Goal: Information Seeking & Learning: Learn about a topic

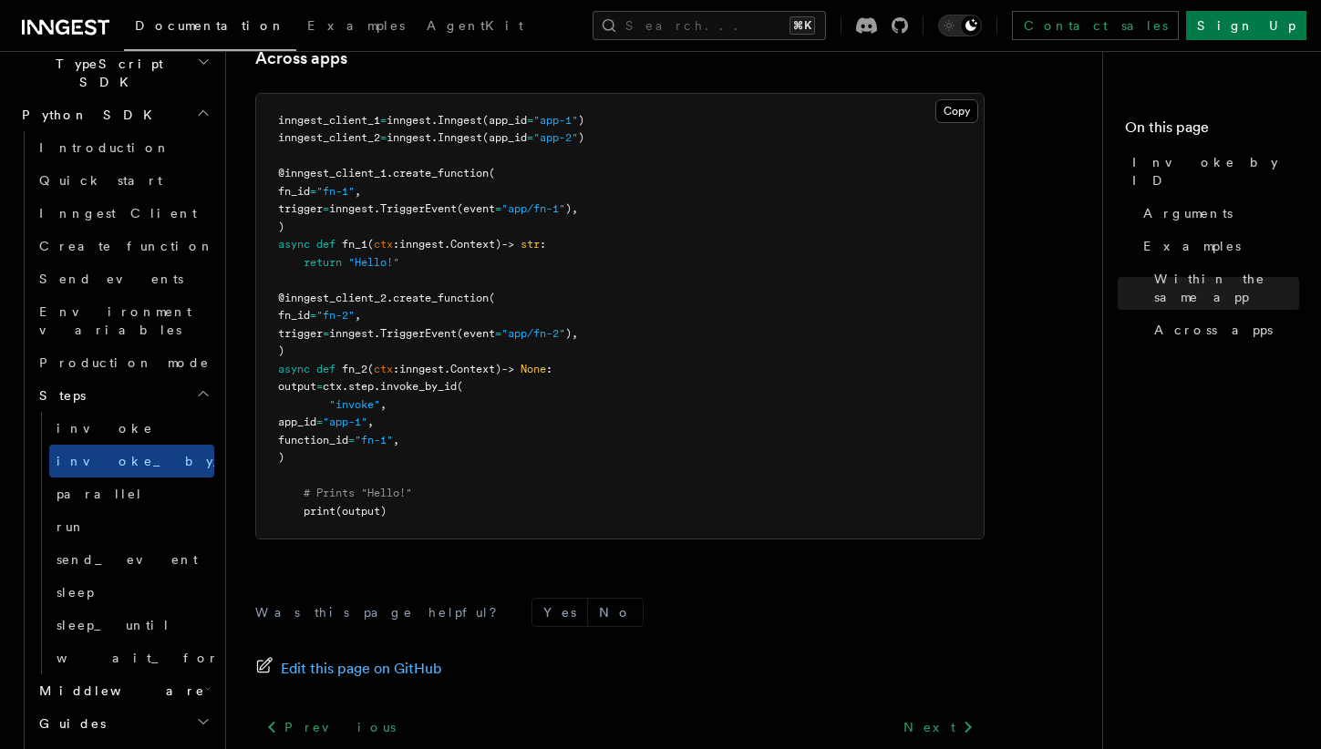
scroll to position [1436, 0]
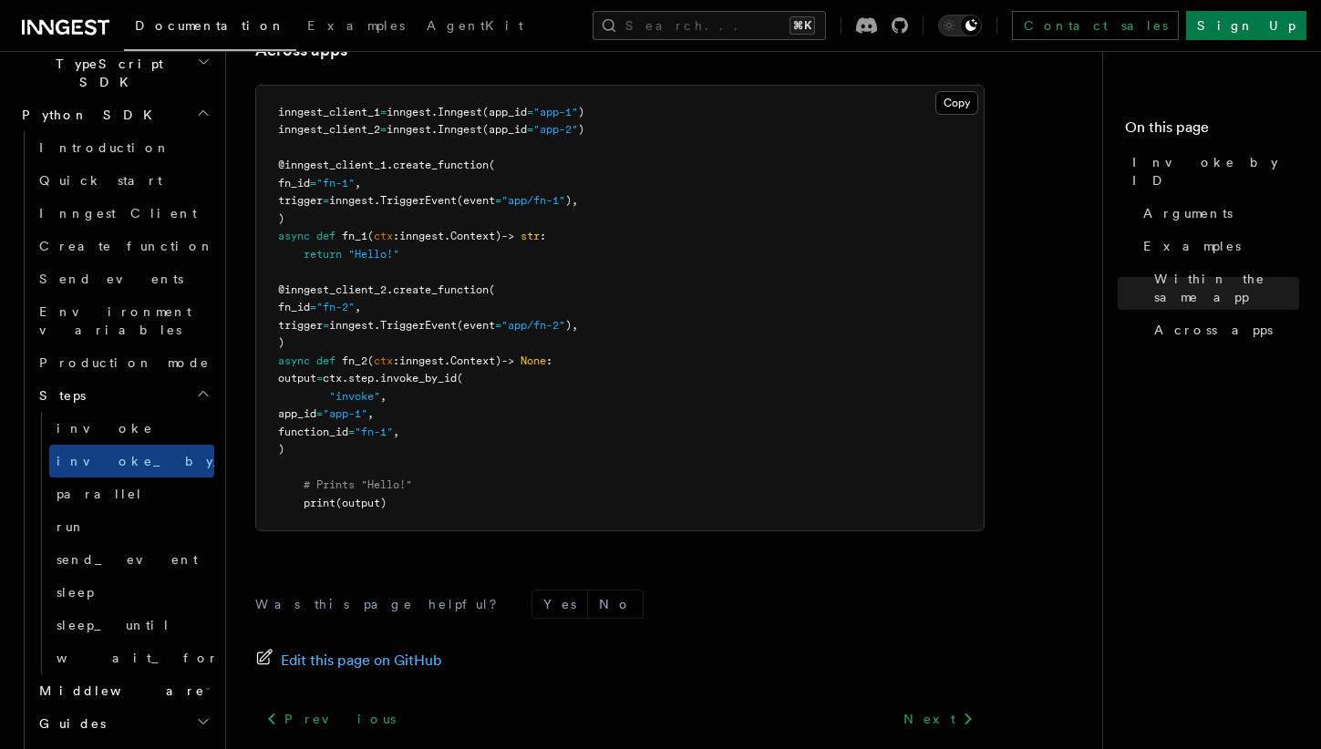
click at [94, 708] on h2 "Guides" at bounding box center [123, 724] width 182 height 33
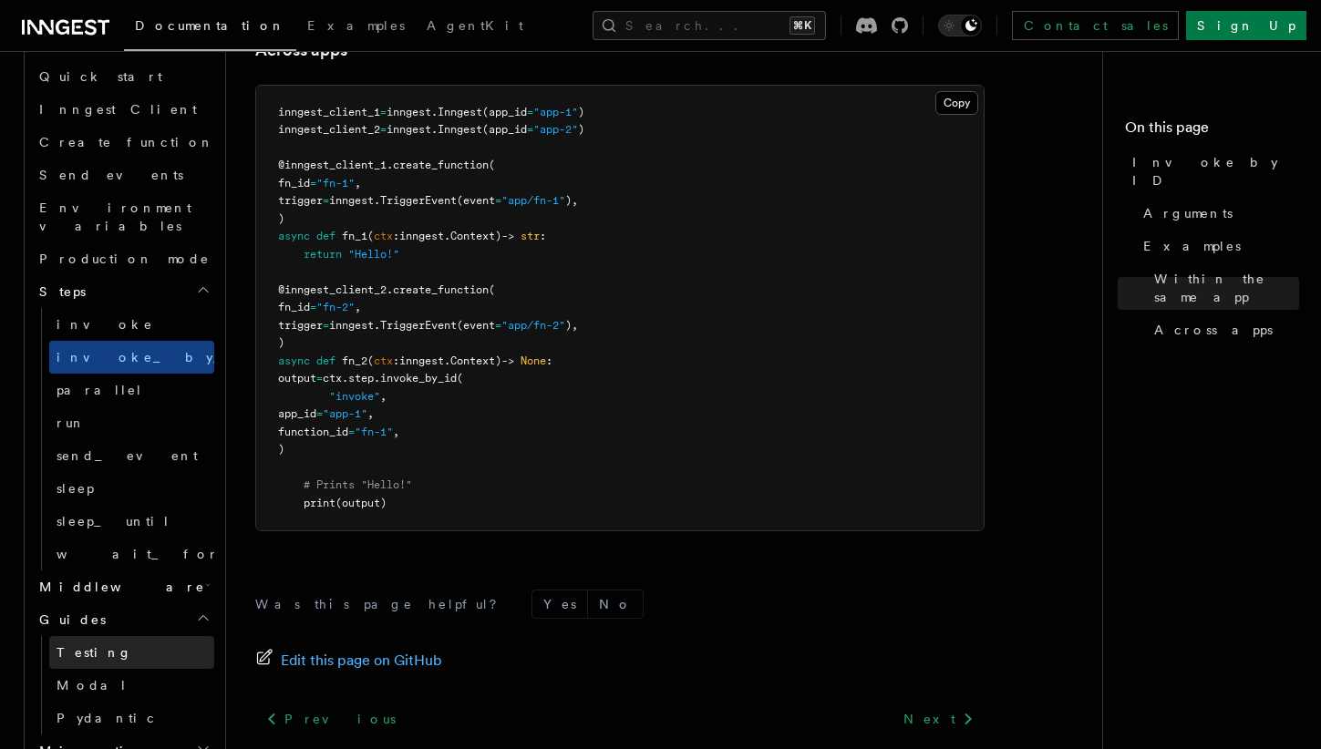
scroll to position [1343, 0]
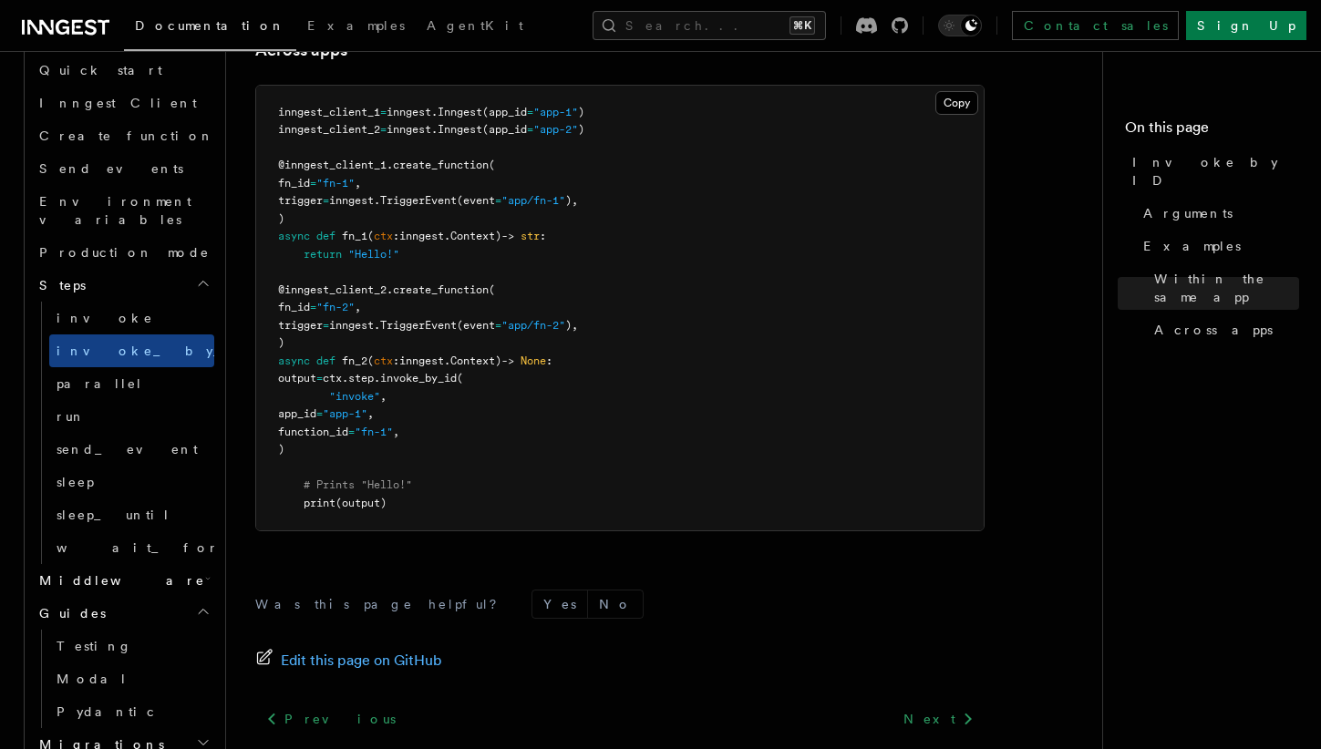
click at [85, 736] on span "Migrations" at bounding box center [98, 745] width 132 height 18
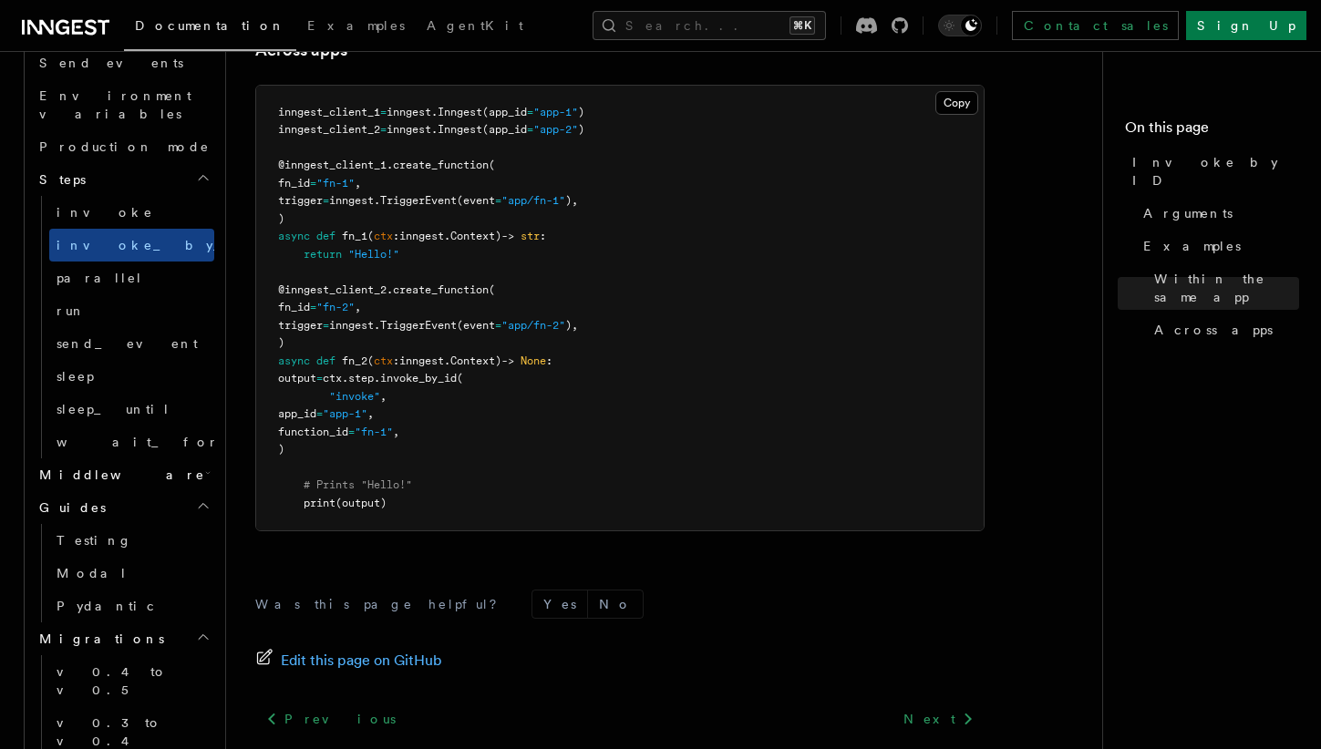
scroll to position [1497, 0]
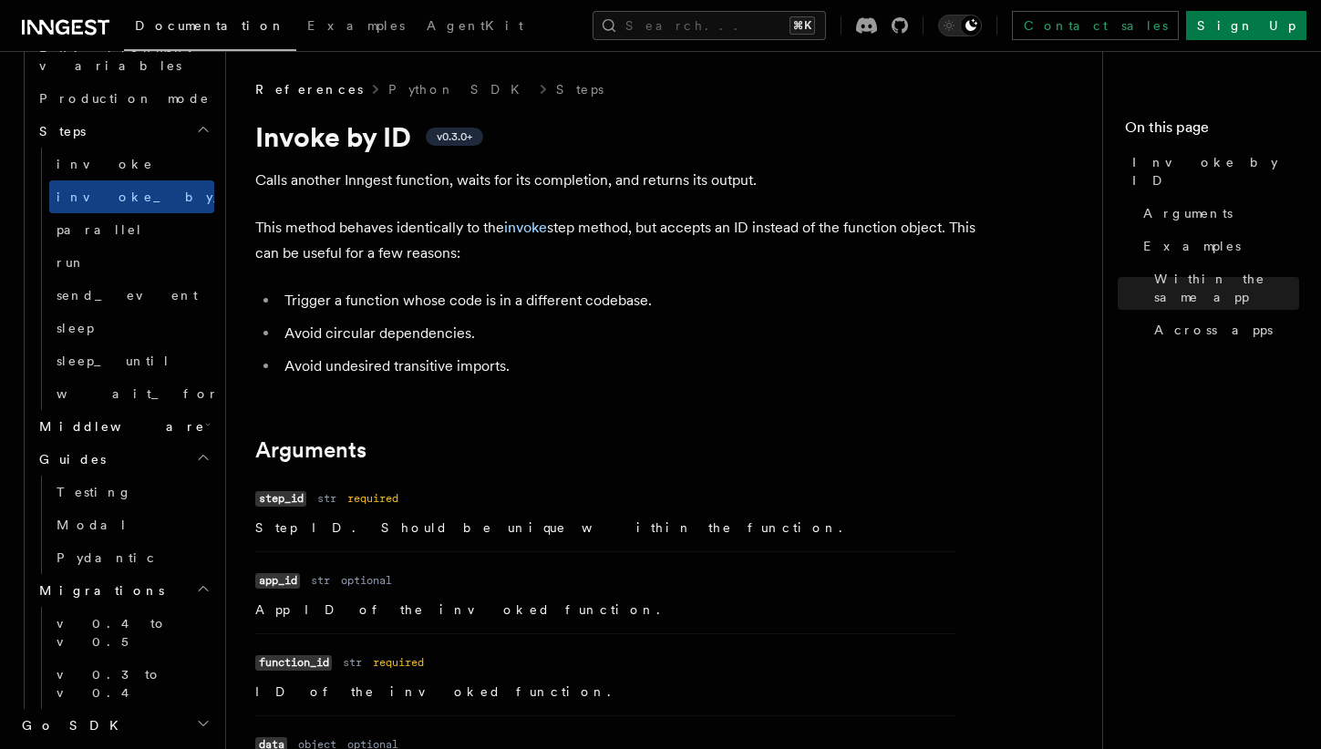
scroll to position [709, 0]
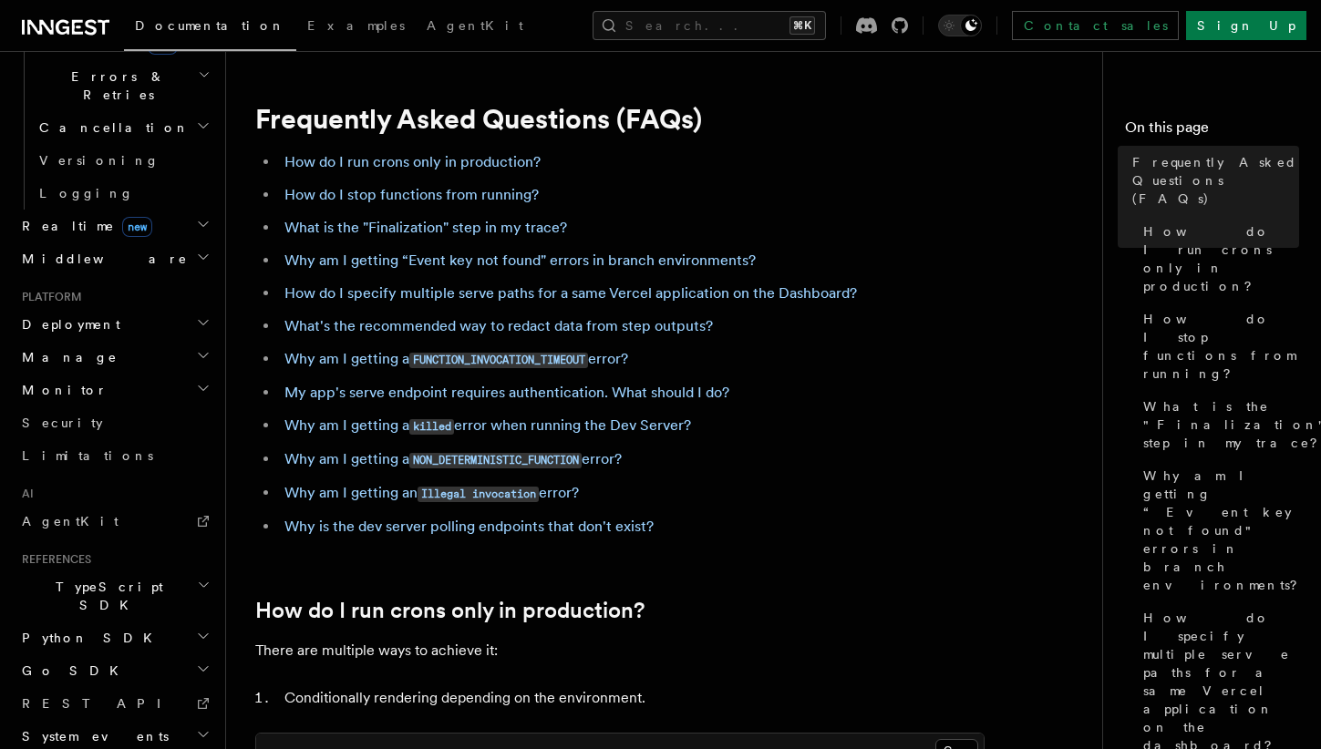
click at [77, 33] on icon at bounding box center [77, 27] width 11 height 15
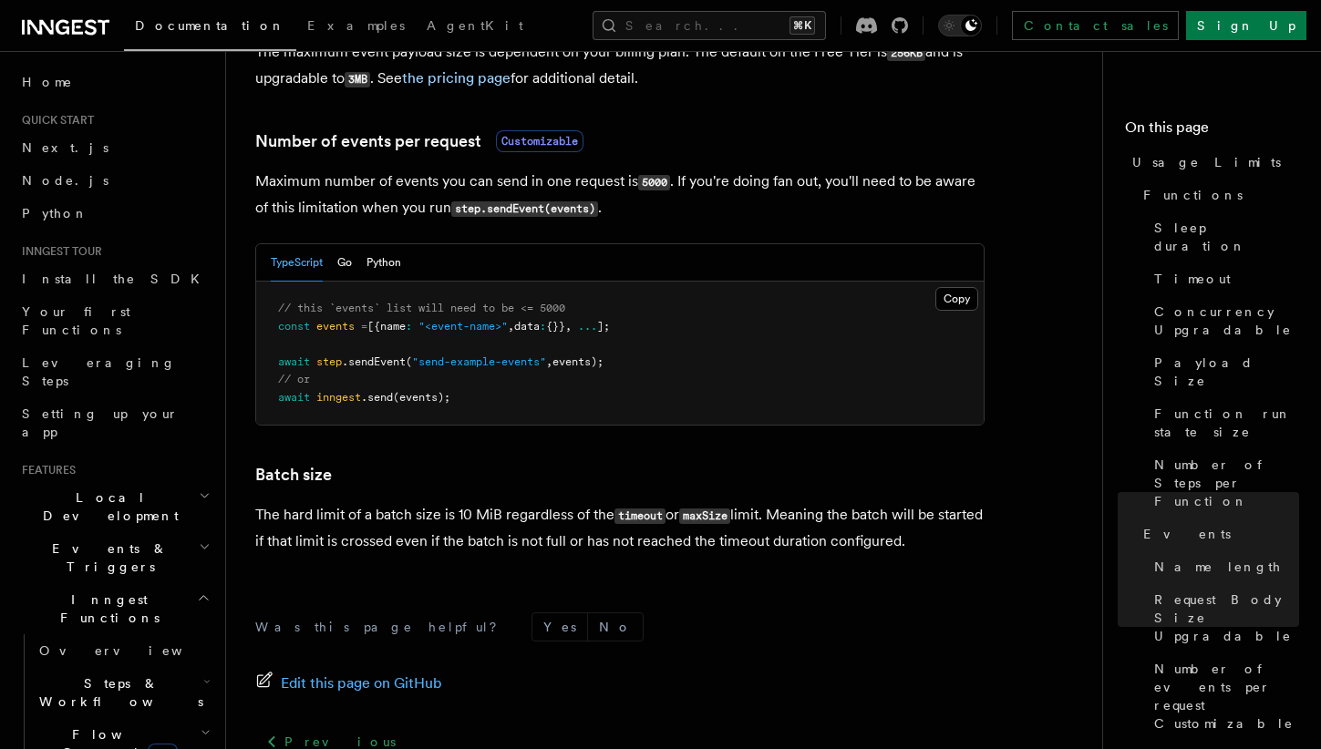
scroll to position [1838, 0]
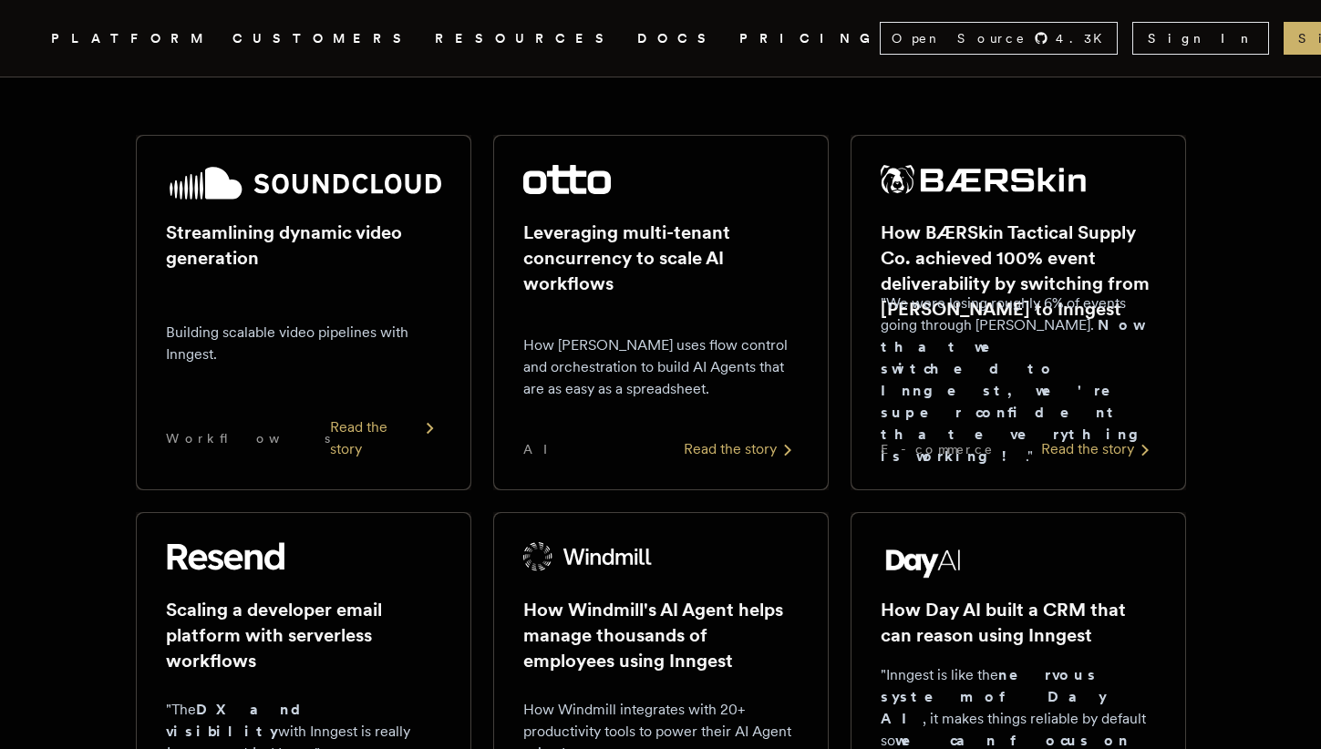
scroll to position [265, 0]
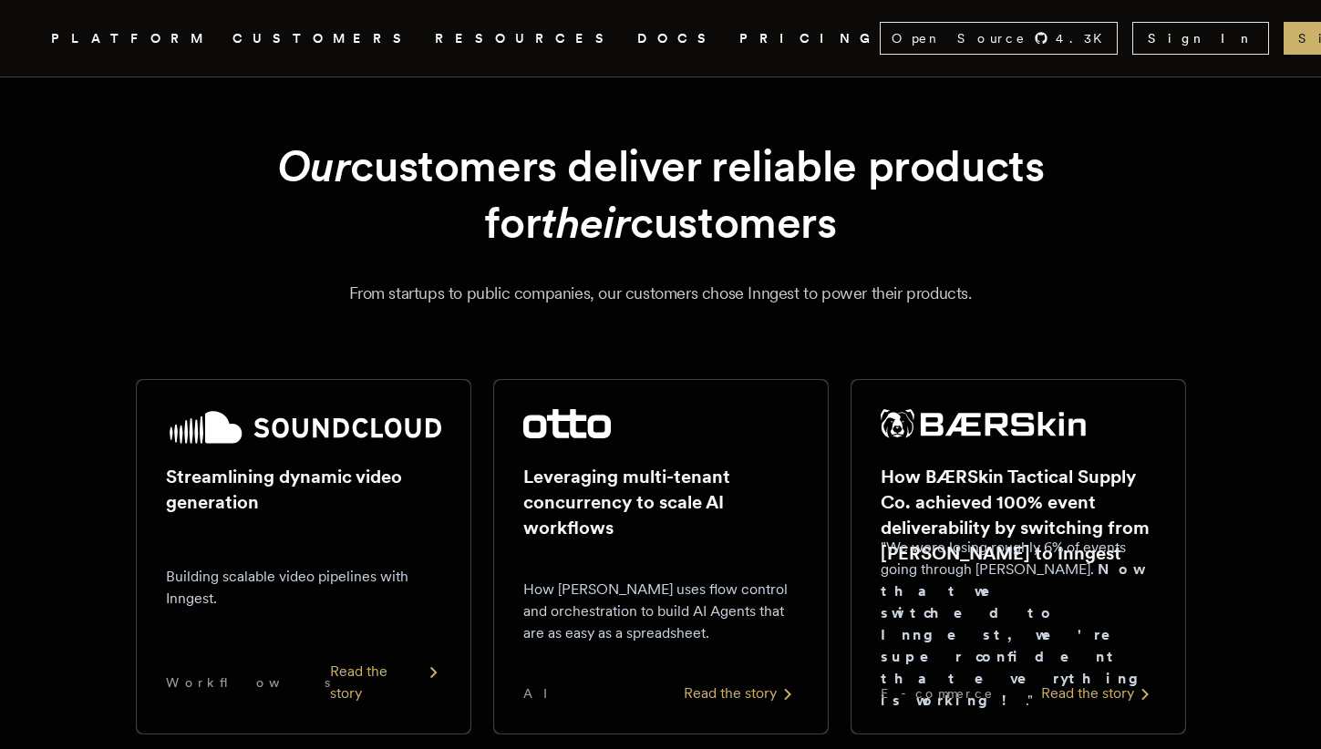
scroll to position [11, 0]
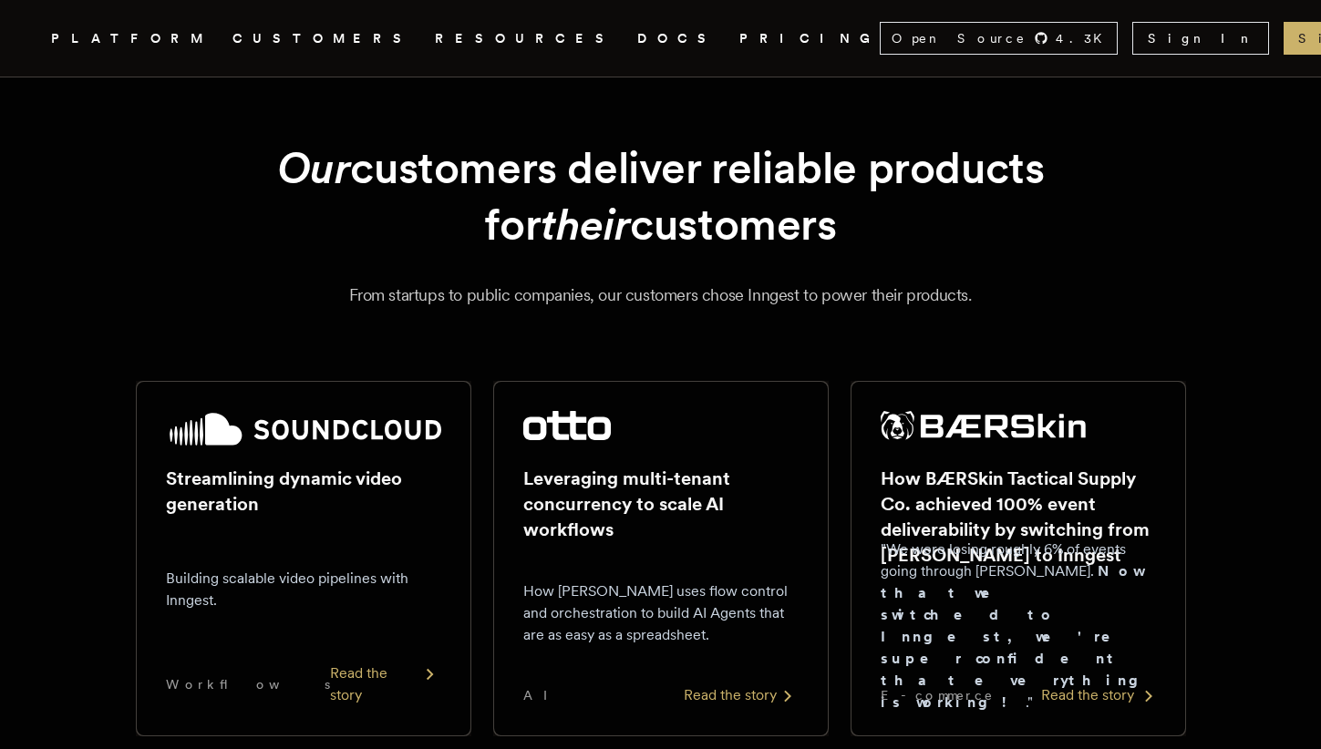
click at [1061, 692] on div "Read the story" at bounding box center [1098, 696] width 115 height 22
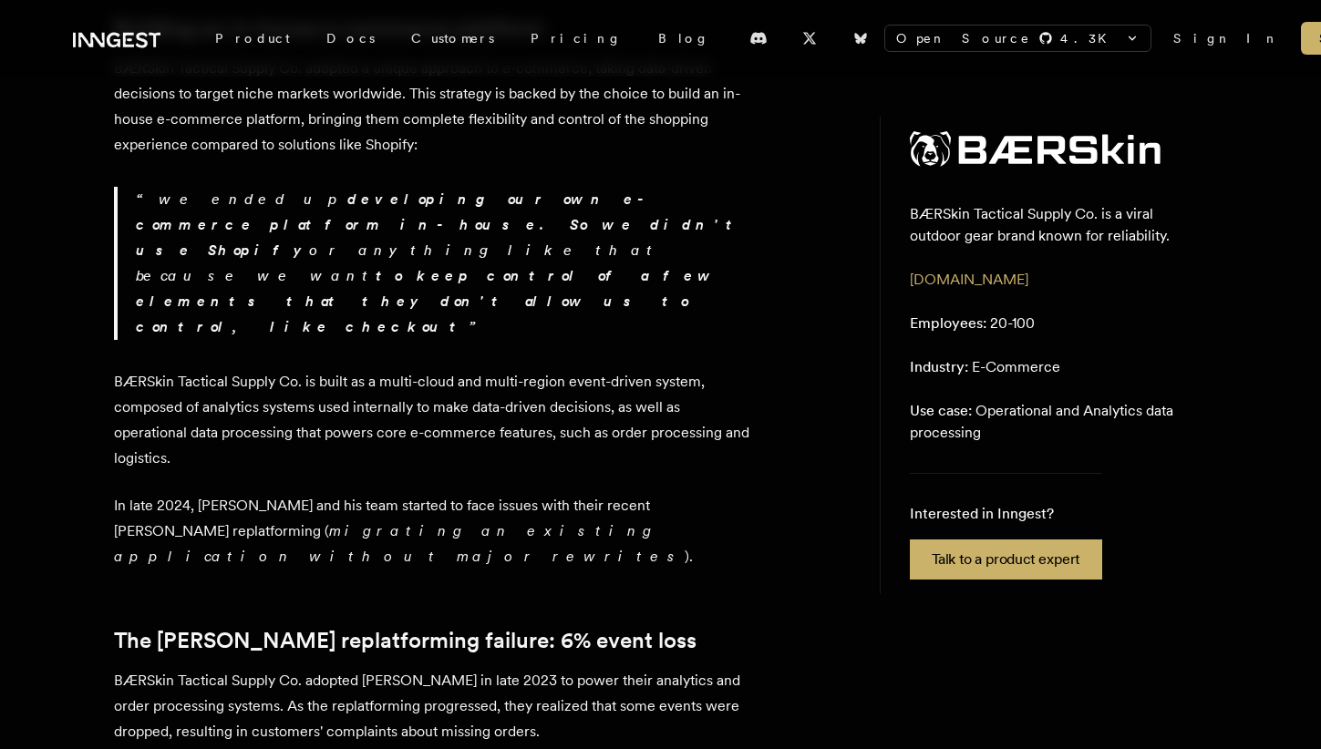
scroll to position [797, 0]
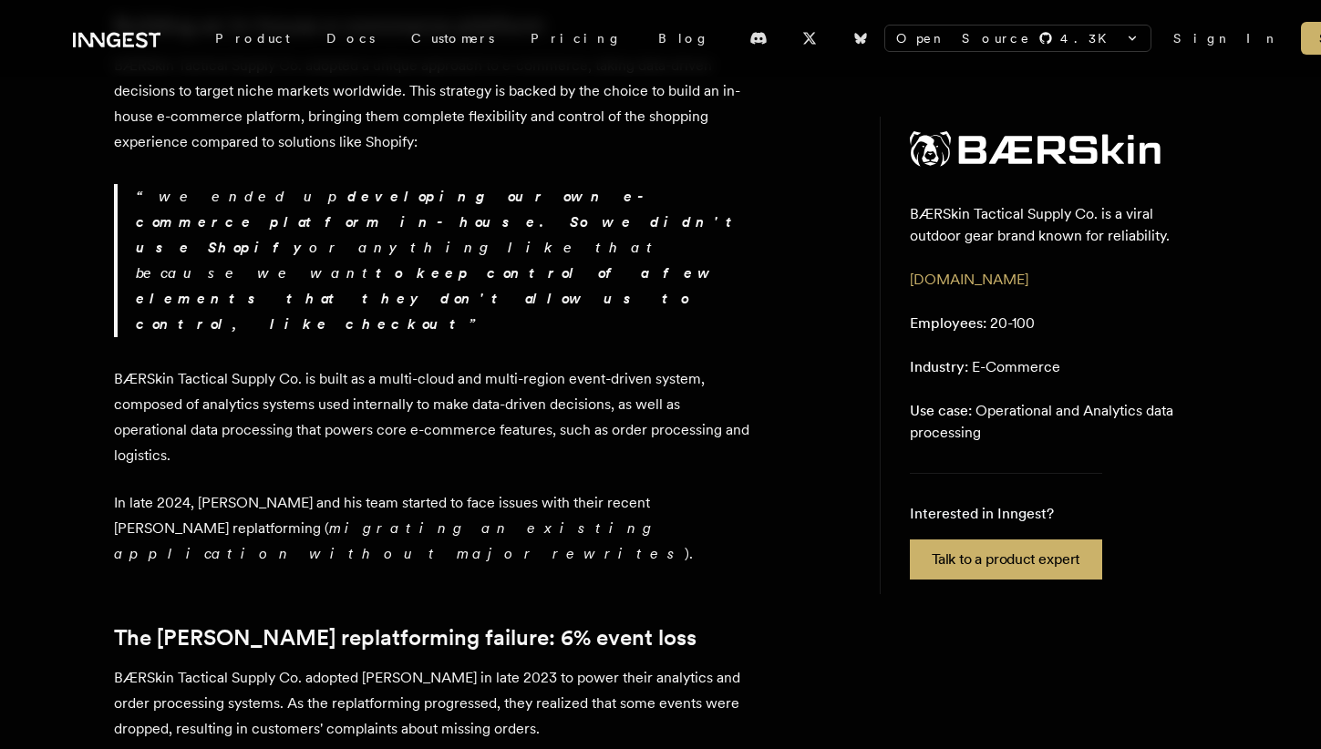
scroll to position [11, 0]
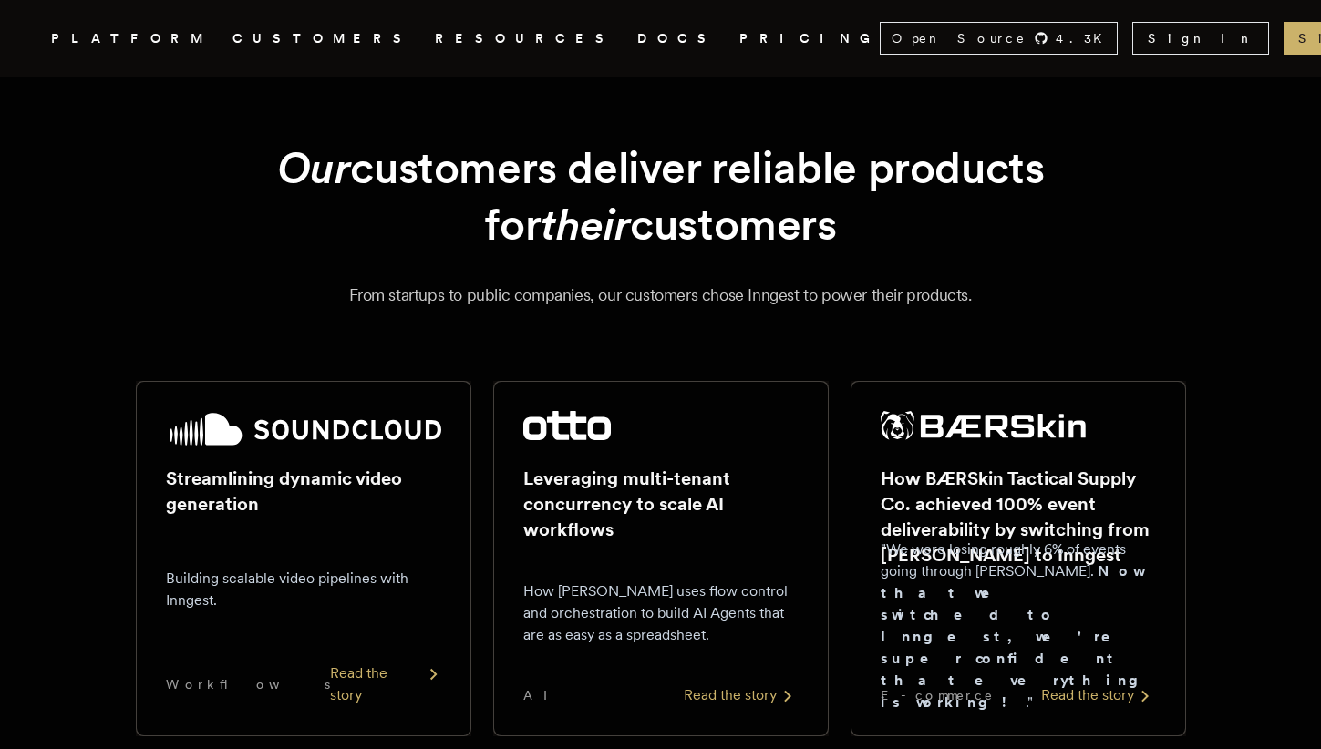
click at [388, 694] on div "Read the story" at bounding box center [385, 685] width 111 height 44
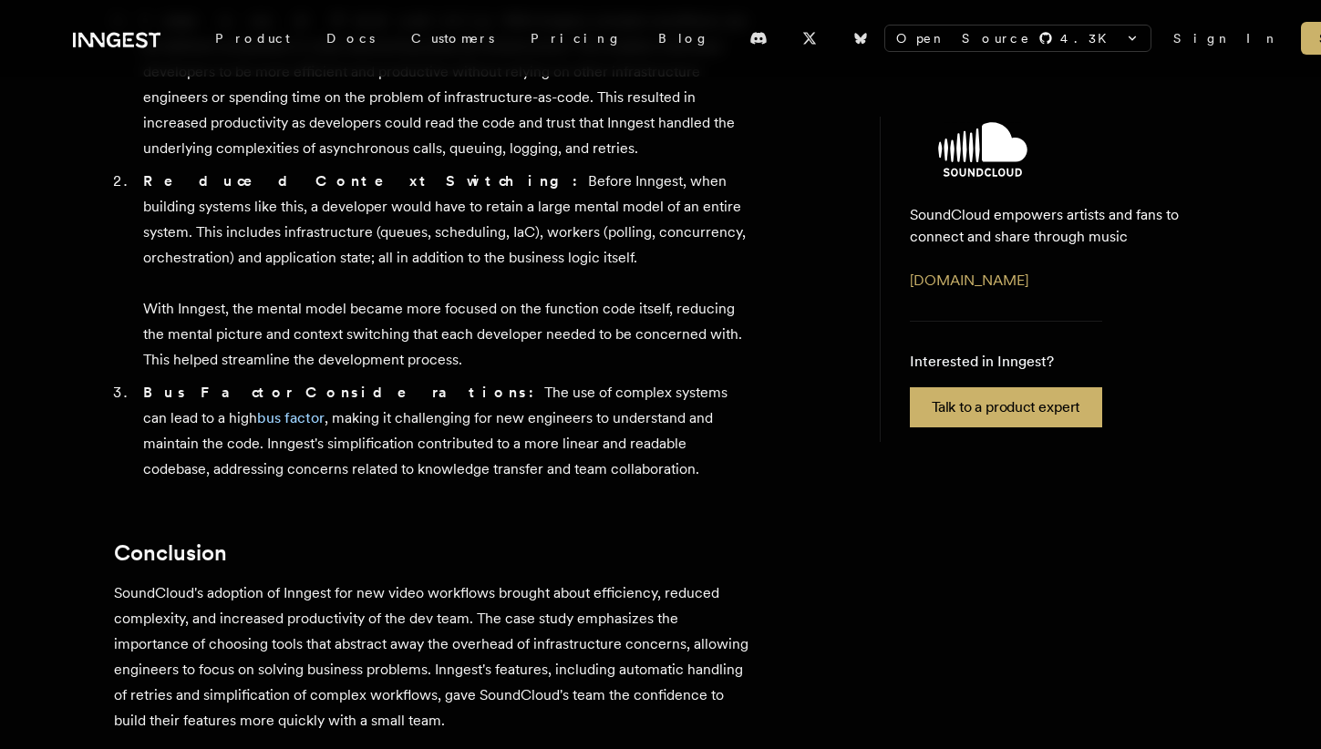
scroll to position [1760, 0]
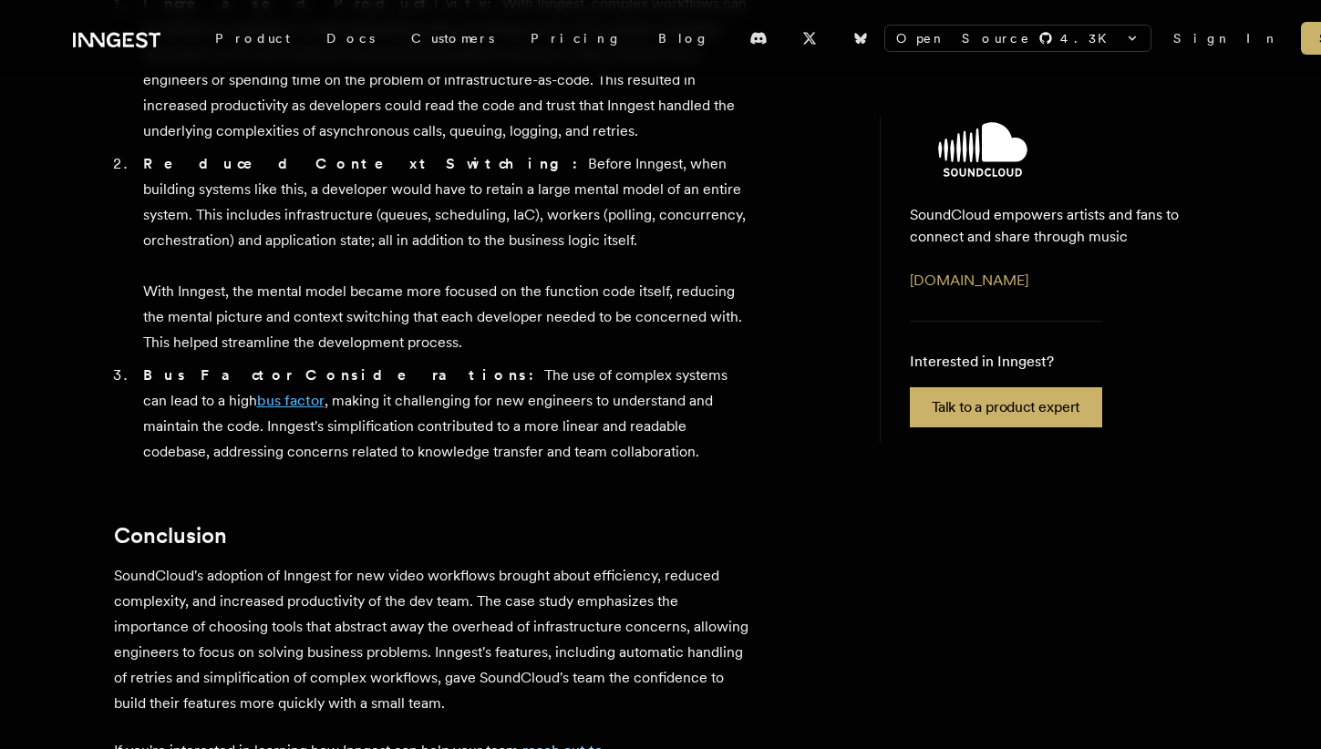
click at [325, 392] on link "bus factor" at bounding box center [290, 400] width 67 height 17
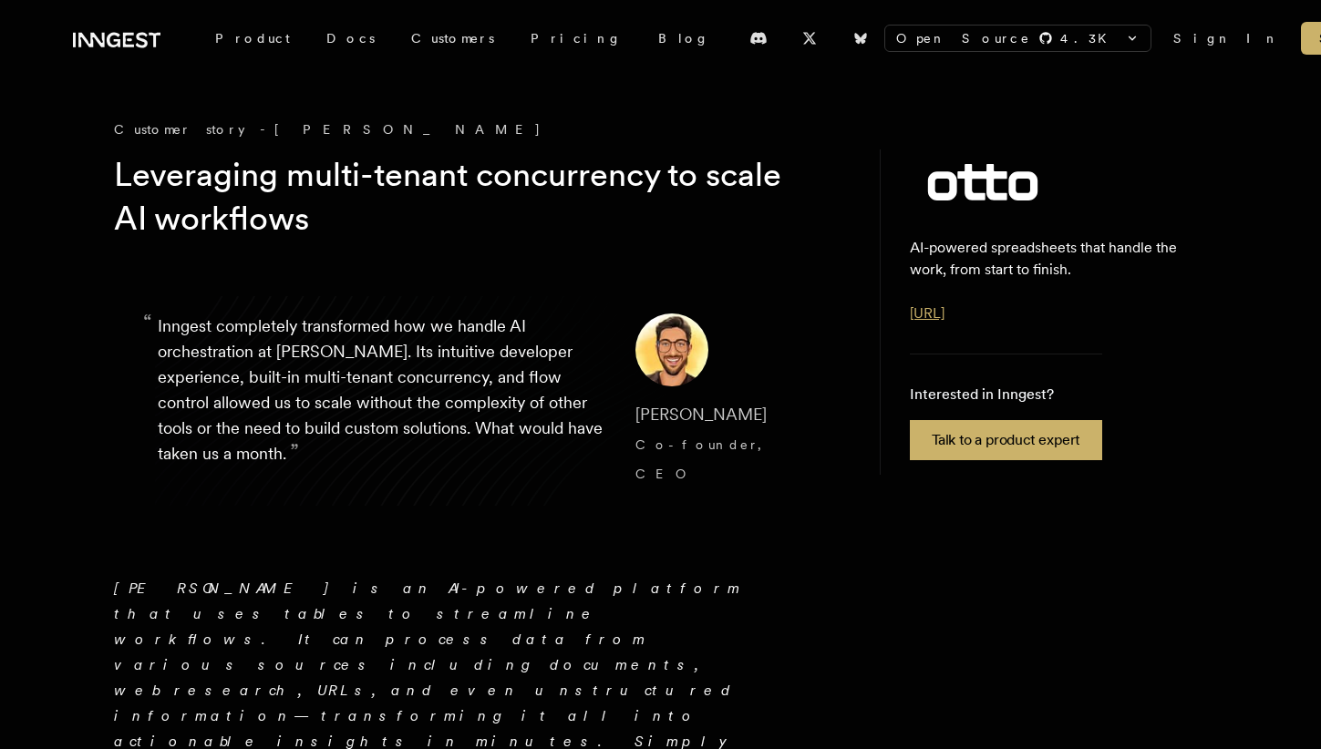
click at [940, 322] on link "[URL]" at bounding box center [927, 313] width 35 height 17
